Goal: Find specific page/section

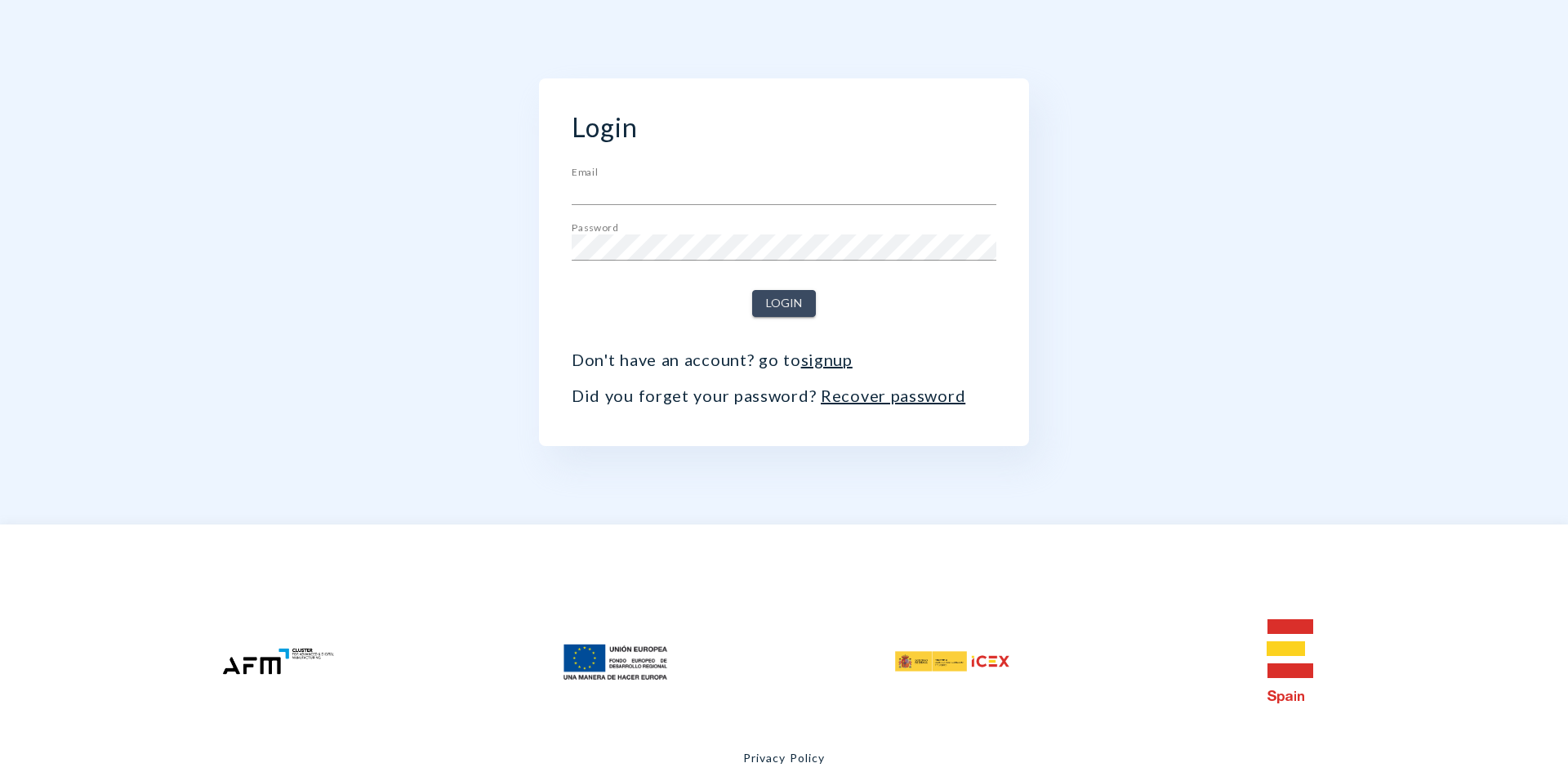
type input "[EMAIL_ADDRESS][DOMAIN_NAME]"
click at [777, 296] on span "Login" at bounding box center [784, 303] width 36 height 21
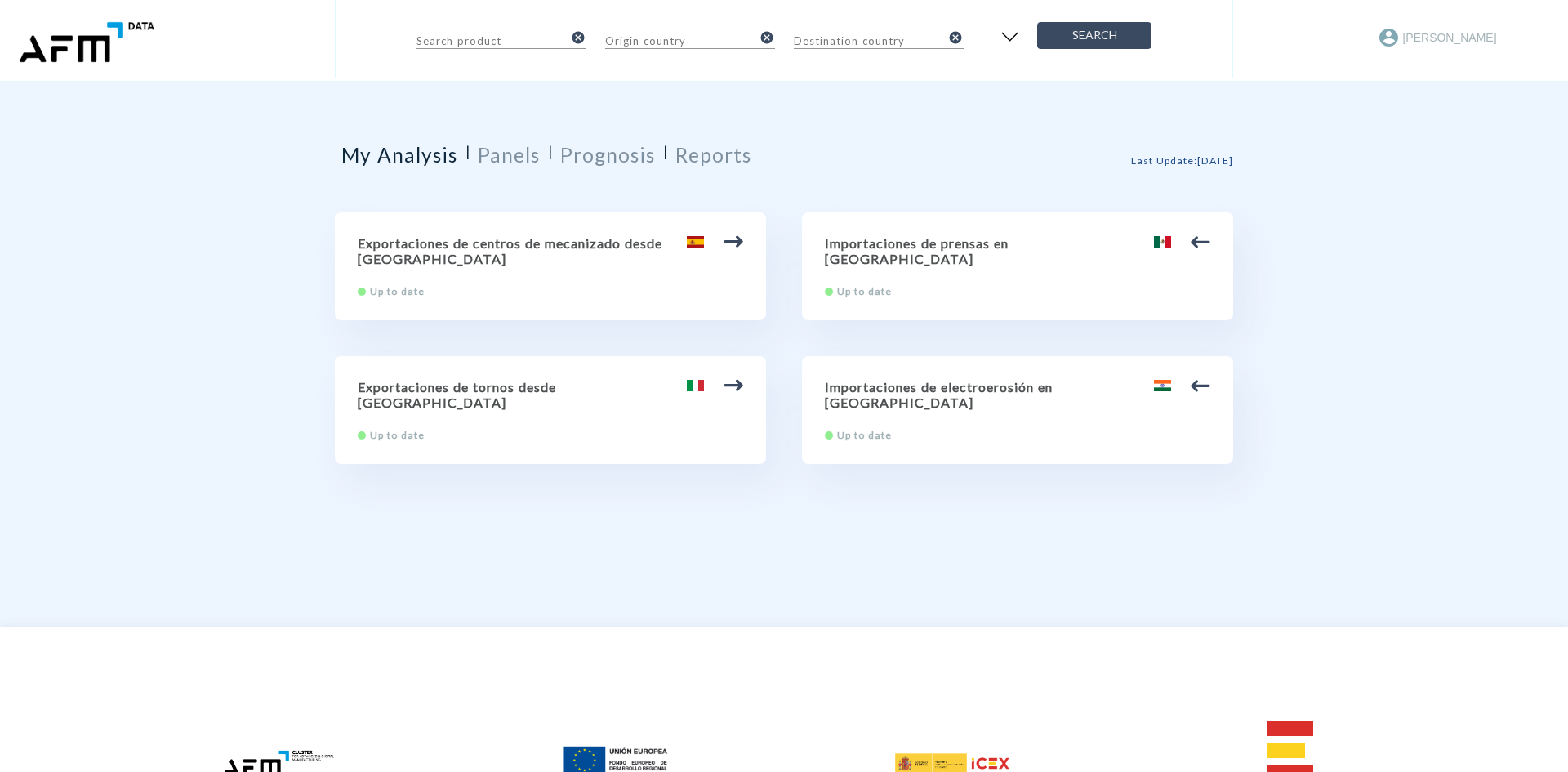
click at [591, 250] on h2 "Exportaciones de centros de mecanizado desde [GEOGRAPHIC_DATA]" at bounding box center [550, 250] width 386 height 31
type input "84.57 Centros de mecanizado, máquinas de puesto fijo y máquinas de puestos múlt…"
type input "[GEOGRAPHIC_DATA]"
